Goal: Task Accomplishment & Management: Manage account settings

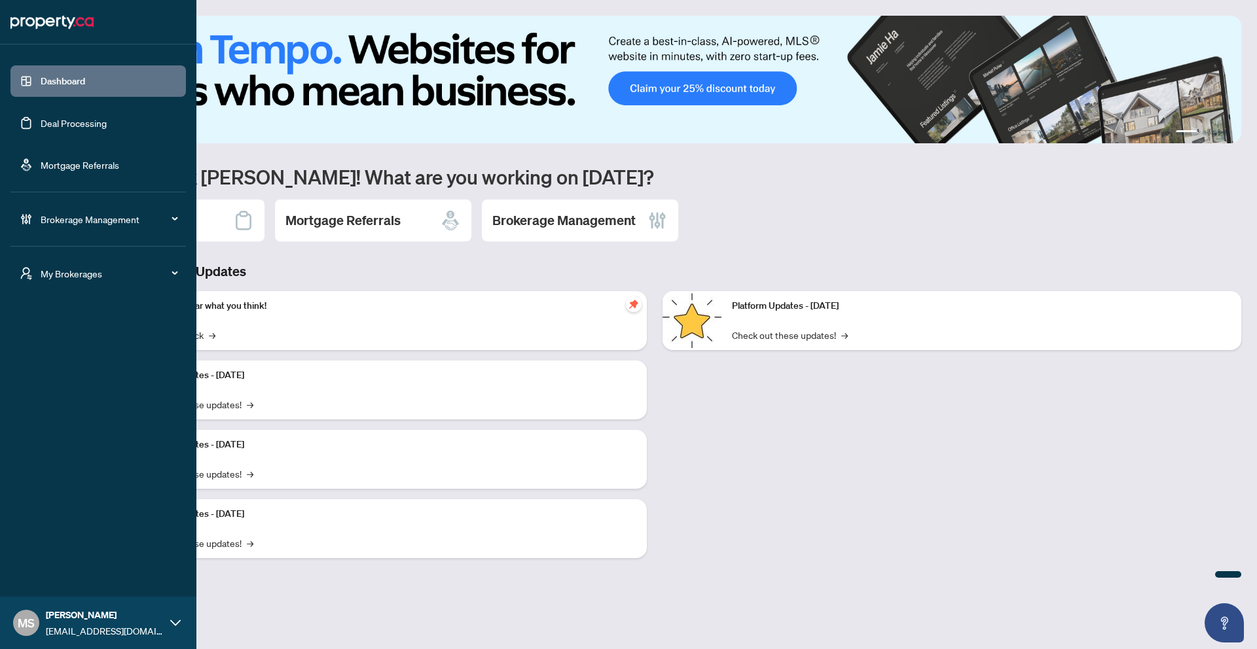
click at [94, 122] on link "Deal Processing" at bounding box center [74, 123] width 66 height 12
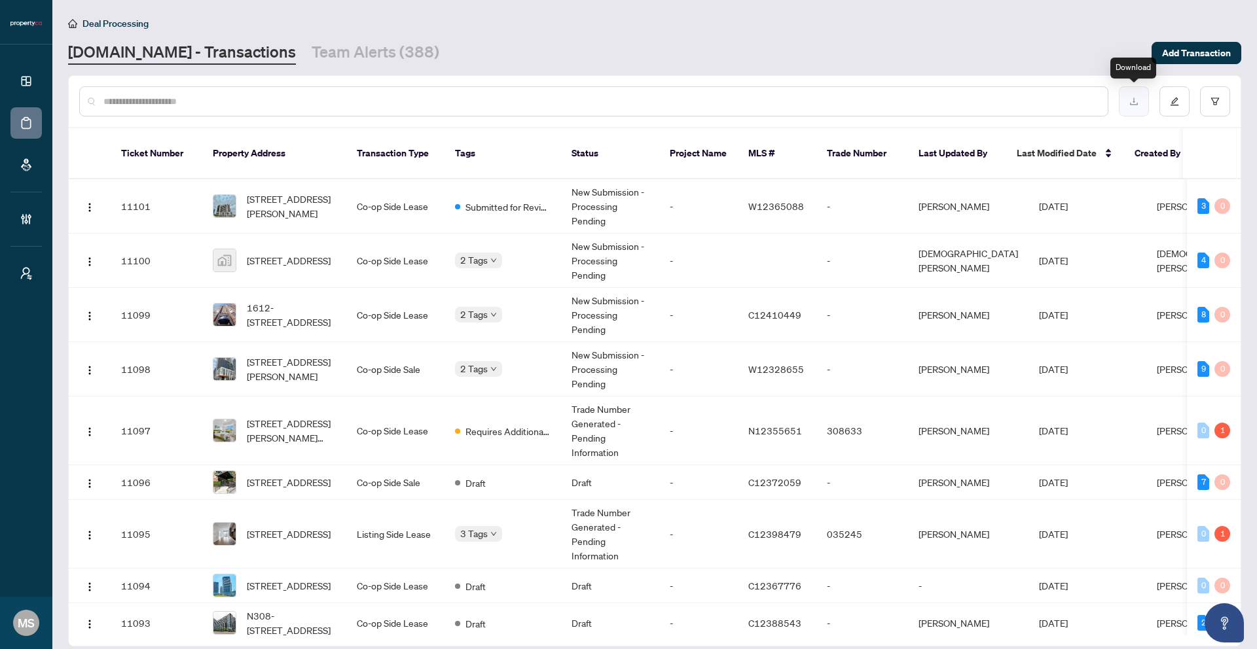
click at [1135, 105] on icon "download" at bounding box center [1133, 101] width 9 height 9
click at [1186, 105] on button "button" at bounding box center [1174, 101] width 30 height 30
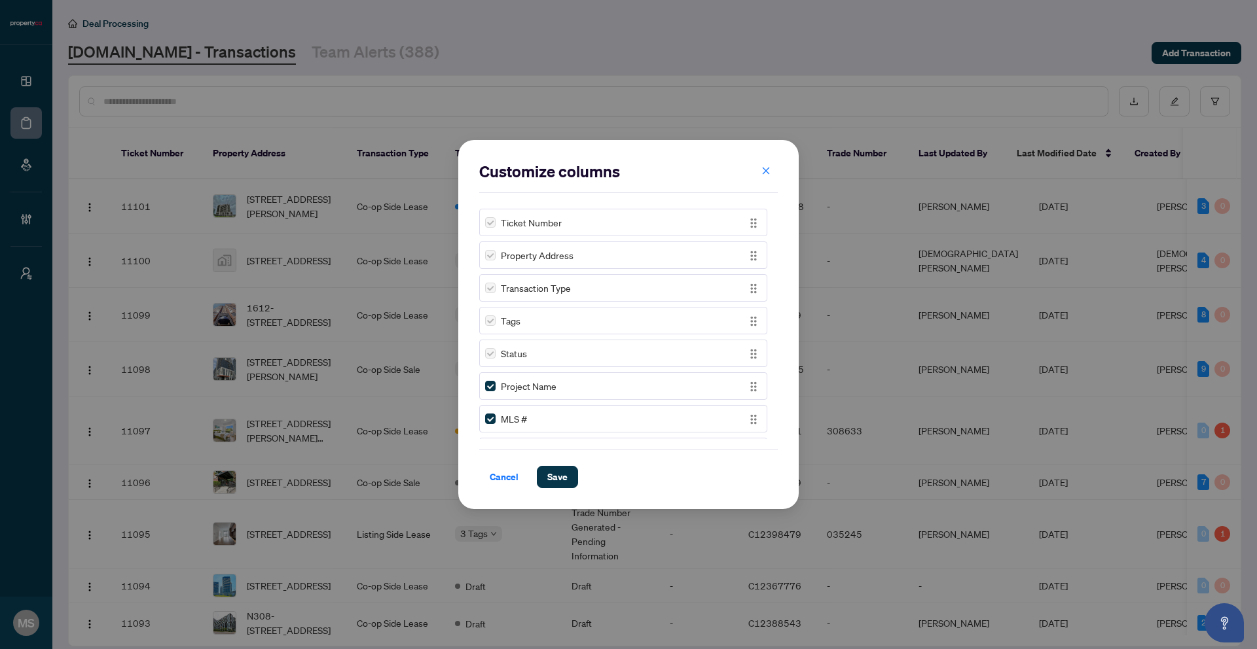
click at [490, 223] on label at bounding box center [490, 222] width 10 height 14
click at [501, 270] on div "Ticket Number Property Address Transaction Type Tags Status Project Name MLS # …" at bounding box center [628, 322] width 298 height 236
click at [496, 420] on div "Submission Date" at bounding box center [611, 420] width 253 height 14
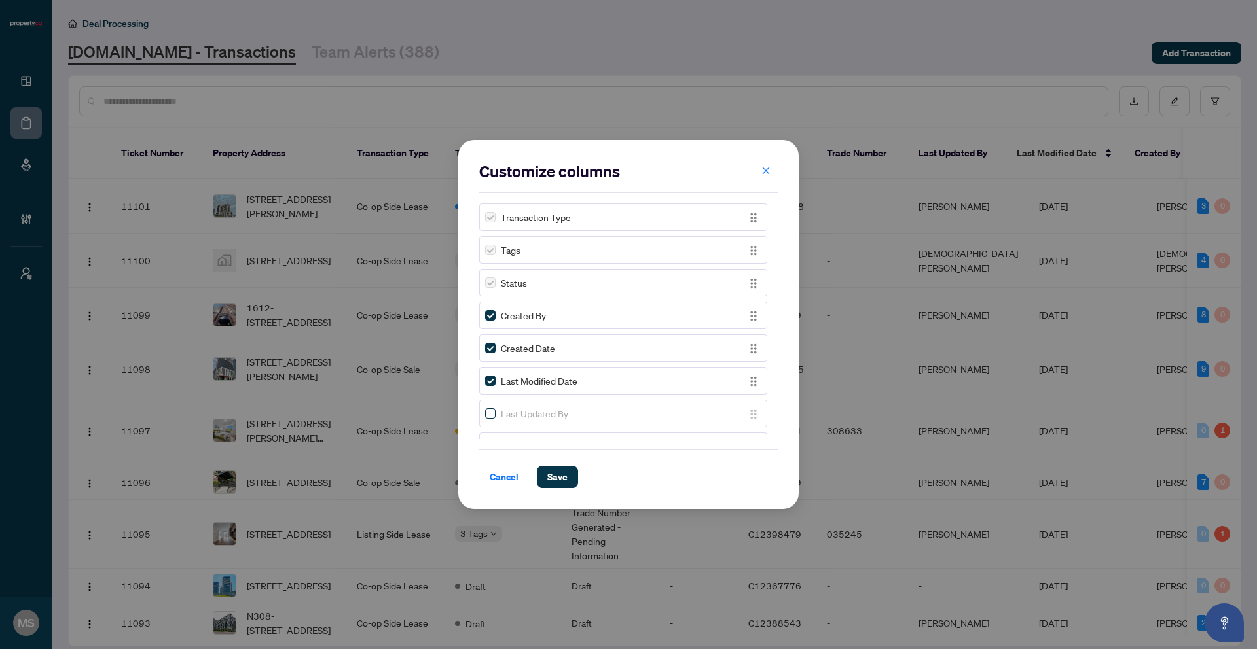
click at [491, 406] on label at bounding box center [490, 413] width 10 height 14
click at [767, 173] on icon "close" at bounding box center [766, 170] width 7 height 7
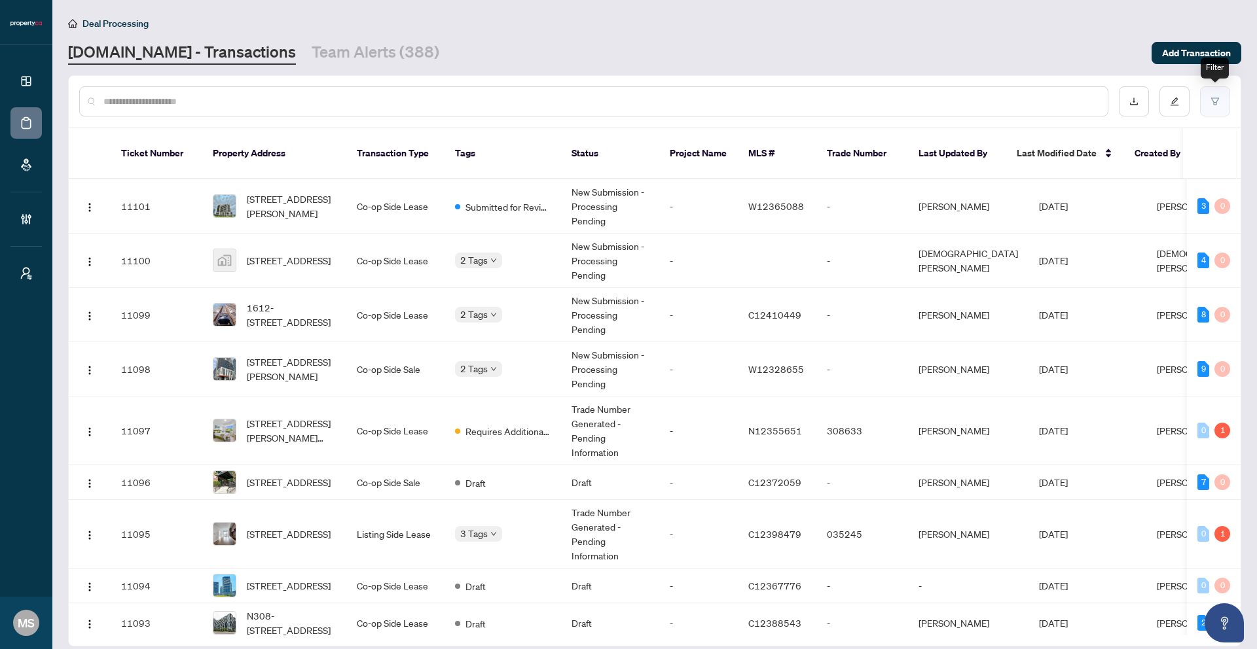
click at [1214, 100] on icon "filter" at bounding box center [1214, 101] width 9 height 9
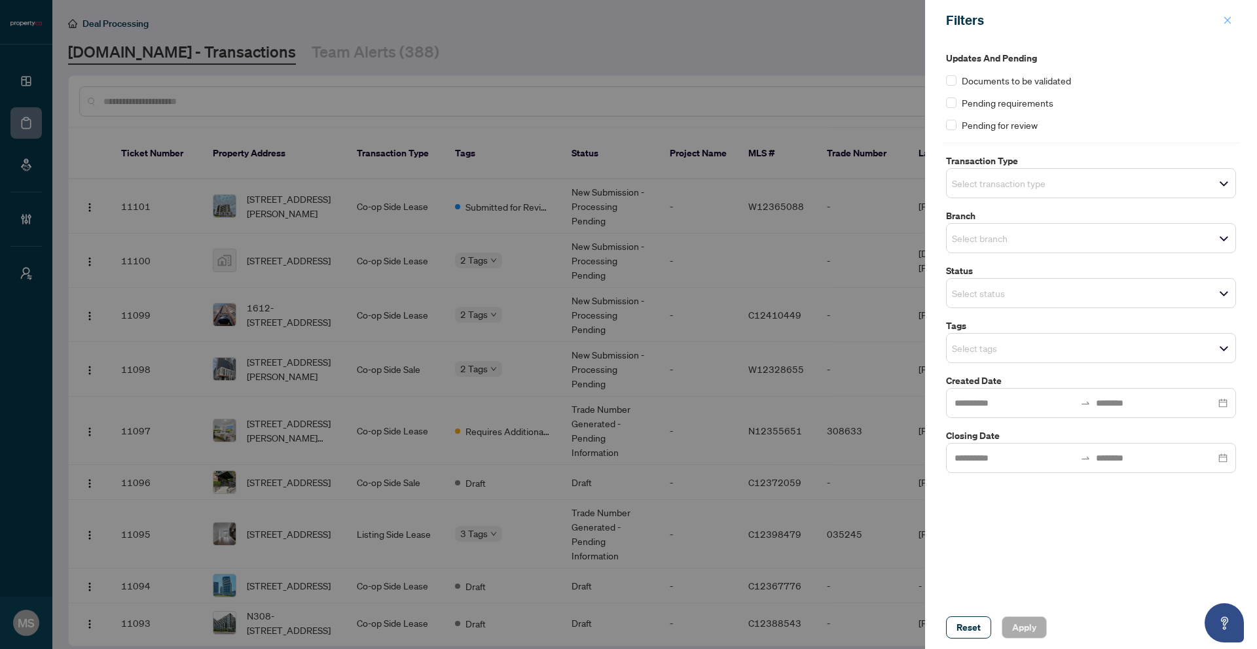
click at [1230, 19] on icon "close" at bounding box center [1227, 20] width 9 height 9
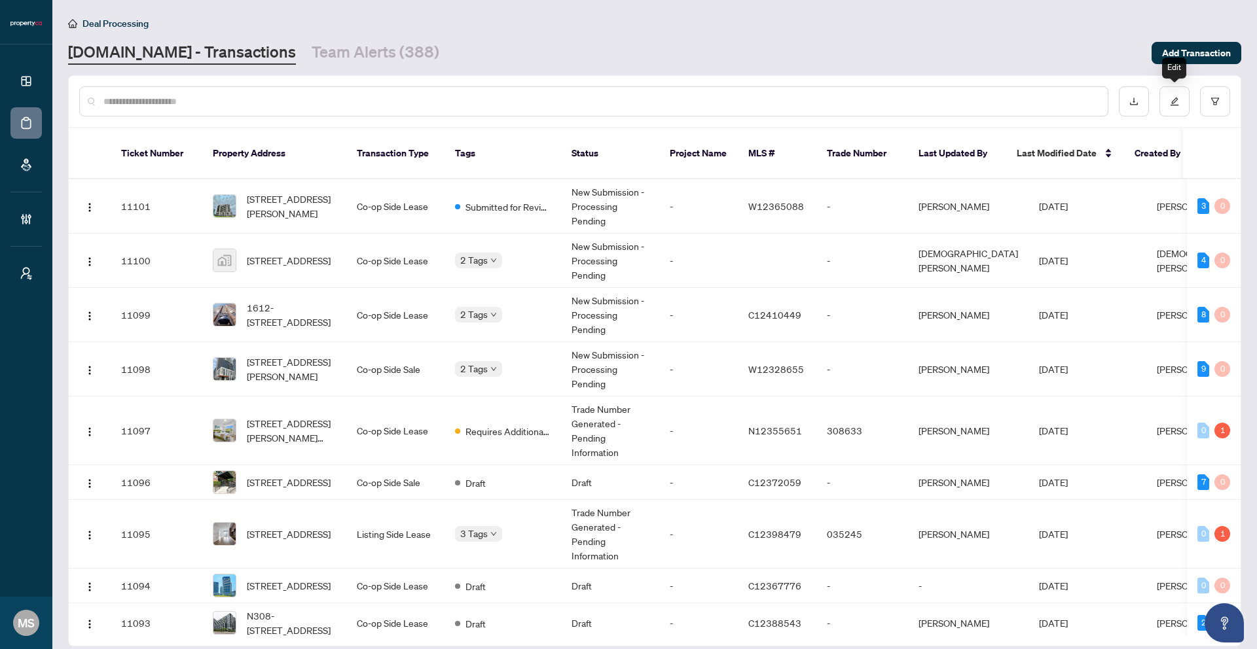
click at [1172, 105] on icon "edit" at bounding box center [1174, 101] width 9 height 9
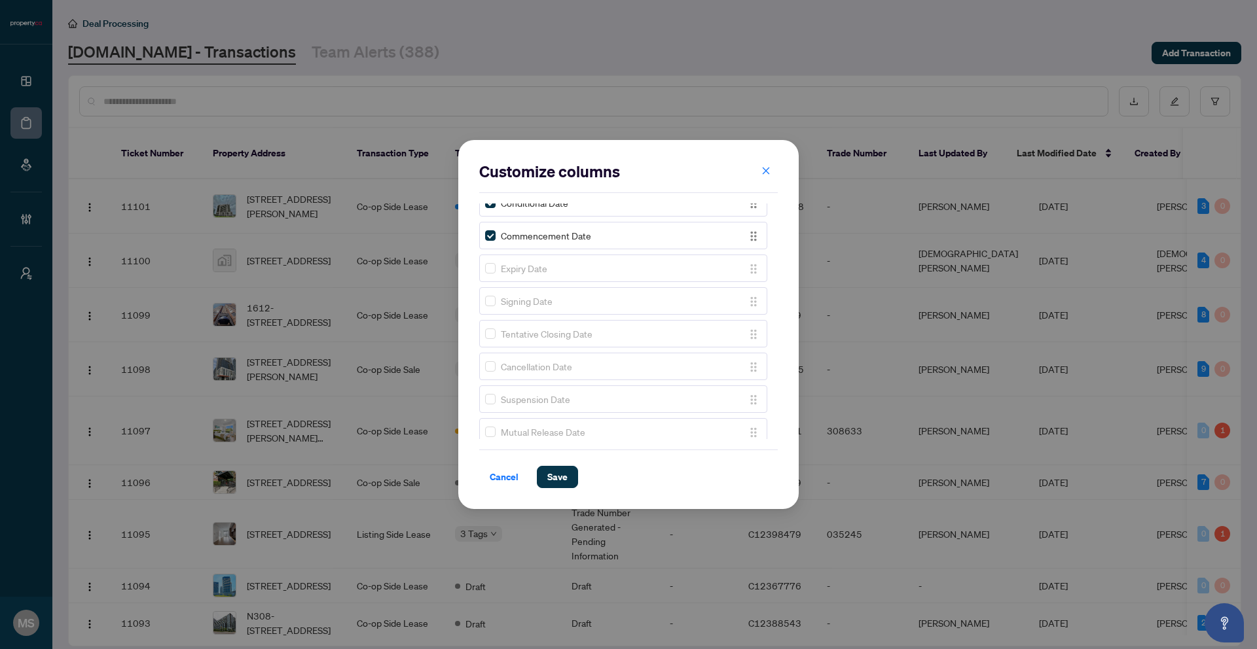
scroll to position [932, 0]
click at [492, 331] on label at bounding box center [490, 338] width 10 height 14
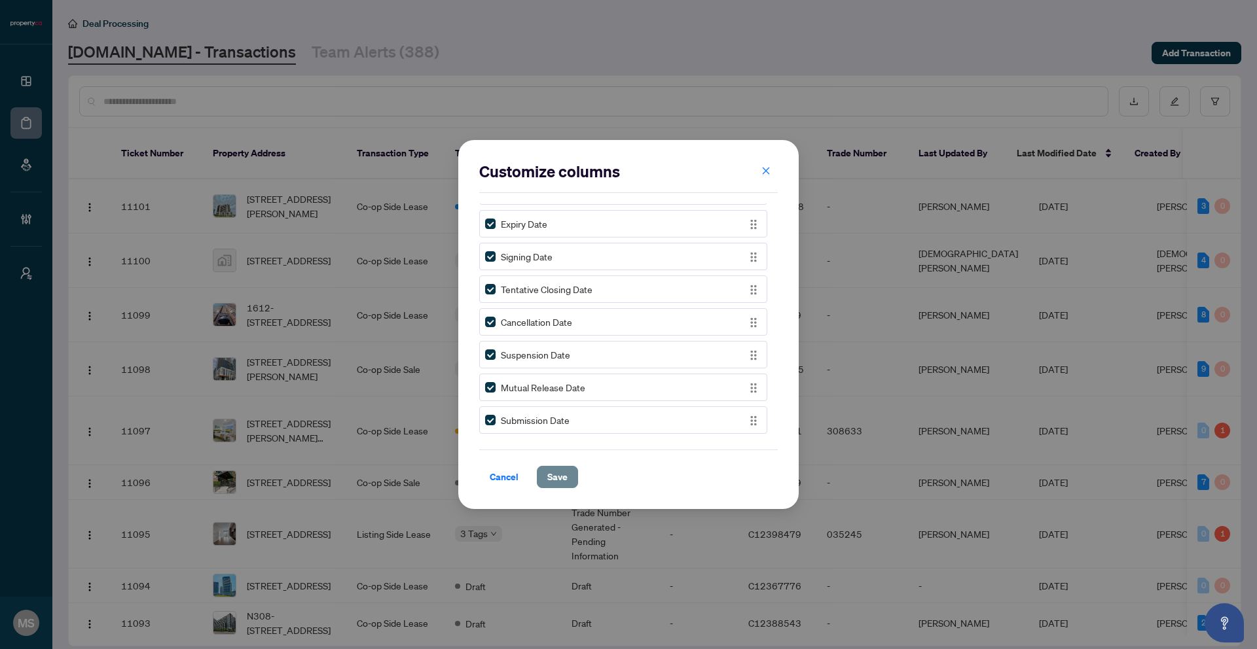
click at [547, 484] on span "Save" at bounding box center [557, 477] width 20 height 21
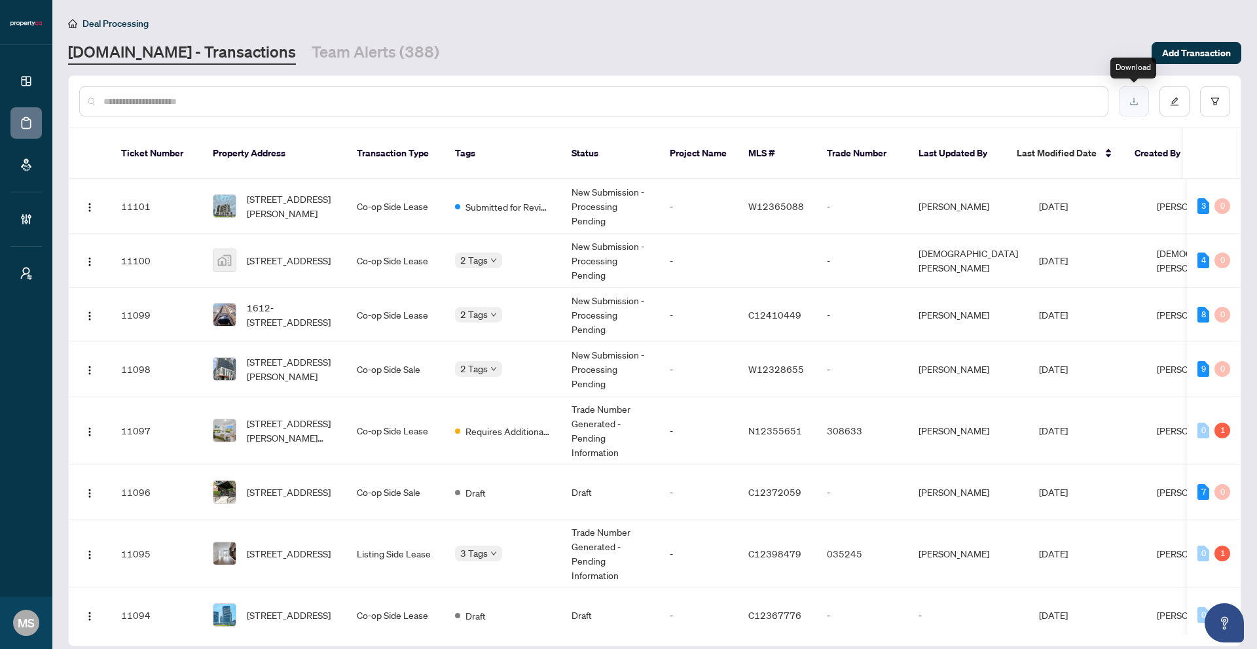
click at [1143, 105] on button "button" at bounding box center [1134, 101] width 30 height 30
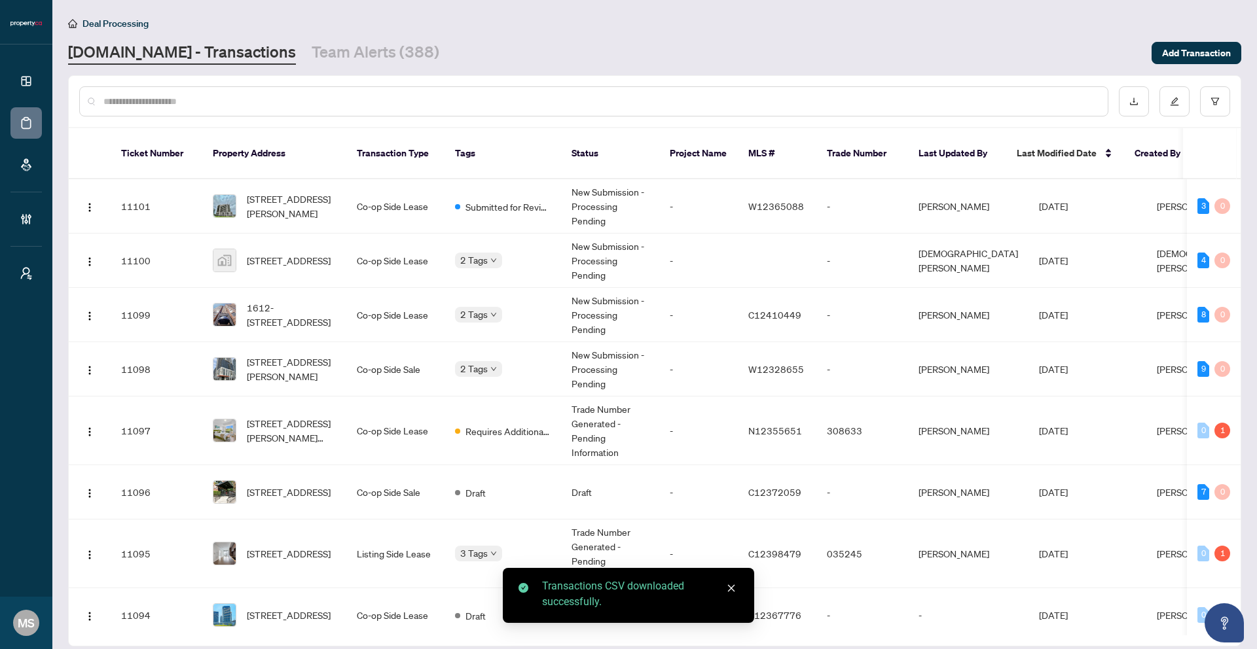
click at [1072, 23] on div "Deal Processing" at bounding box center [654, 23] width 1173 height 15
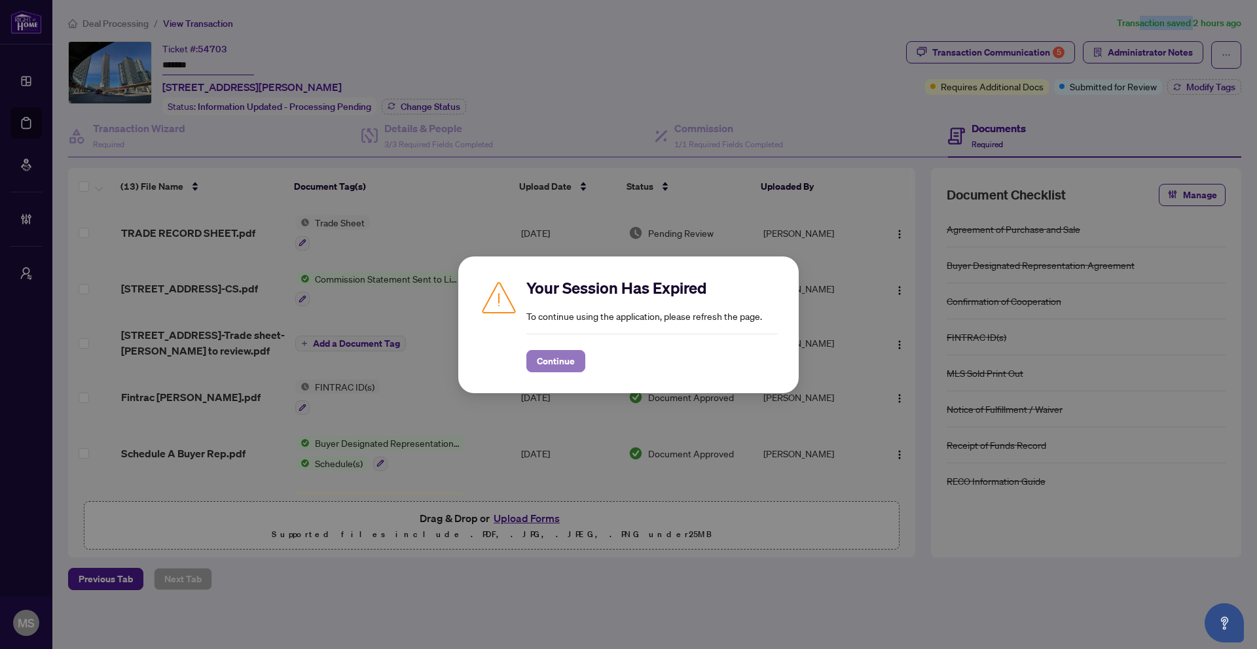
click at [567, 357] on span "Continue" at bounding box center [556, 361] width 38 height 21
